Goal: Information Seeking & Learning: Learn about a topic

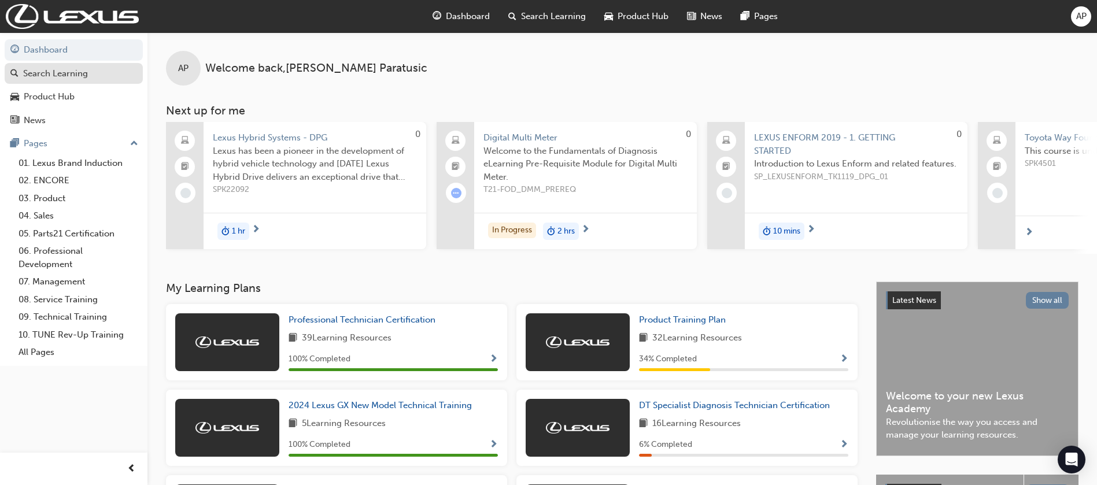
drag, startPoint x: 40, startPoint y: 72, endPoint x: 33, endPoint y: 77, distance: 8.7
click at [41, 73] on div "Search Learning" at bounding box center [55, 73] width 65 height 13
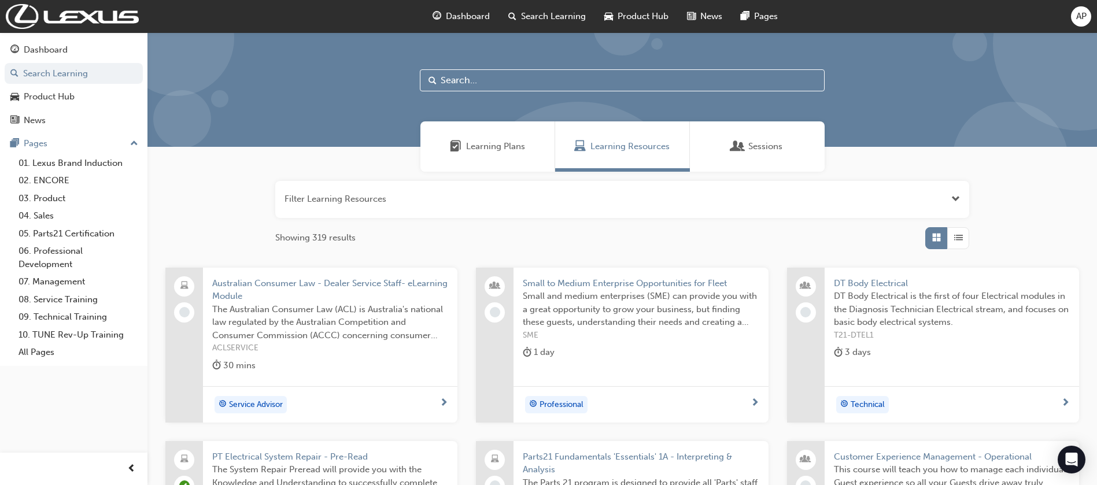
click at [478, 76] on input "text" at bounding box center [622, 80] width 405 height 22
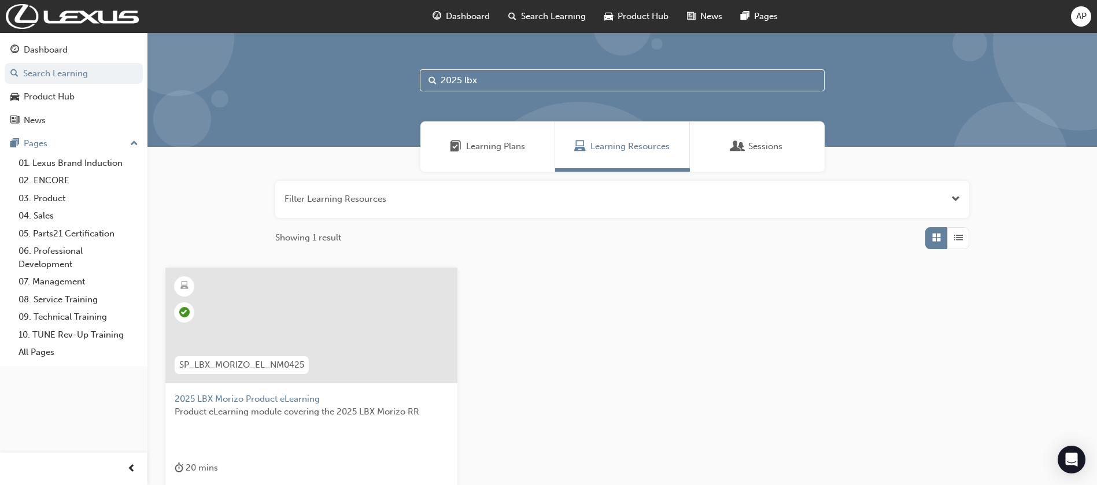
type input "2025 lbx"
click at [379, 283] on div at bounding box center [311, 326] width 292 height 116
click at [524, 72] on input "2025 lbx" at bounding box center [622, 80] width 405 height 22
click at [523, 71] on input "2025 lbx" at bounding box center [622, 80] width 405 height 22
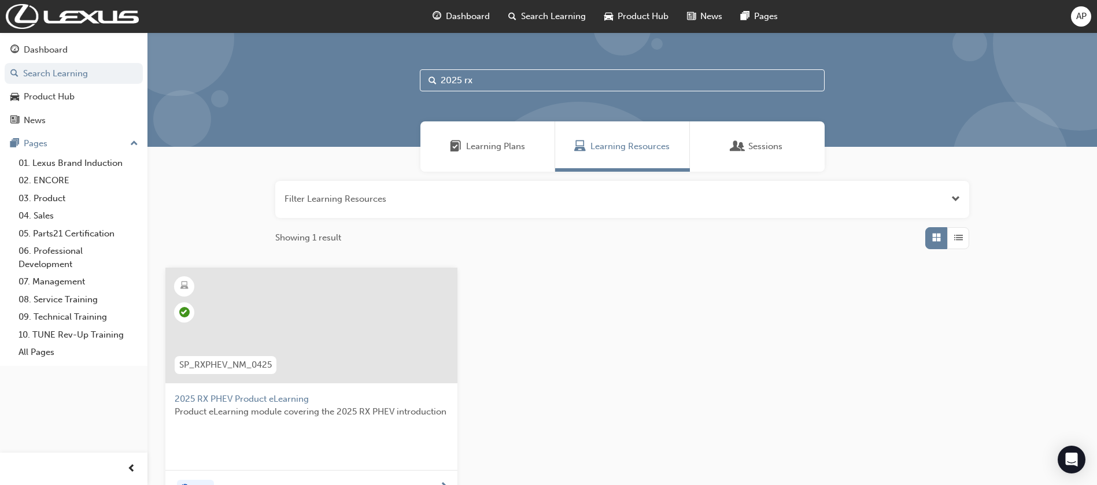
type input "2025 rx"
click at [320, 343] on div at bounding box center [311, 326] width 292 height 116
click at [62, 51] on div "Dashboard" at bounding box center [46, 49] width 44 height 13
